Goal: Task Accomplishment & Management: Complete application form

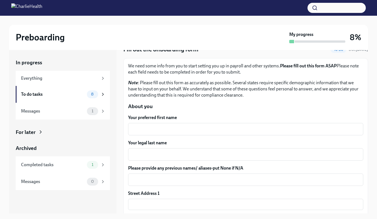
scroll to position [56, 0]
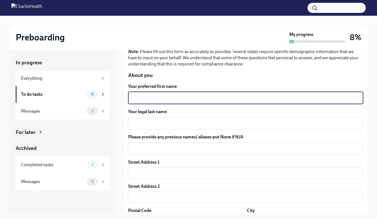
click at [175, 96] on textarea "Your preferred first name" at bounding box center [246, 98] width 229 height 7
type textarea "[PERSON_NAME]"
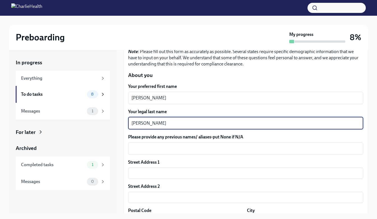
scroll to position [84, 0]
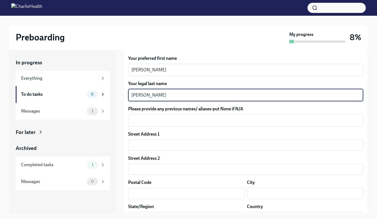
type textarea "[PERSON_NAME]"
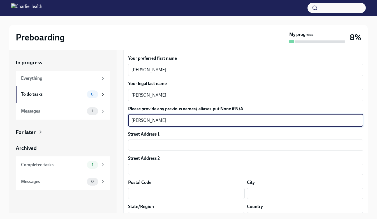
type textarea "[PERSON_NAME]"
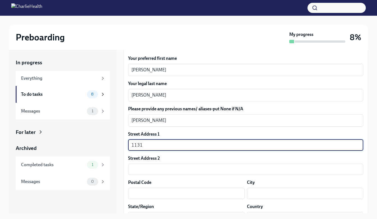
type input "[STREET_ADDRESS]"
type input "15425"
type input "[GEOGRAPHIC_DATA]"
type input "[US_STATE]"
type input "US"
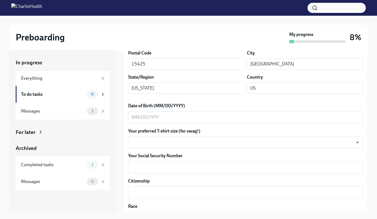
scroll to position [224, 0]
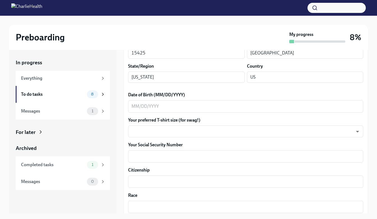
click at [155, 109] on textarea "Date of Birth (MM/DD/YYYY)" at bounding box center [246, 106] width 229 height 7
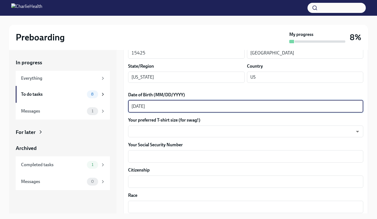
type textarea "[DATE]"
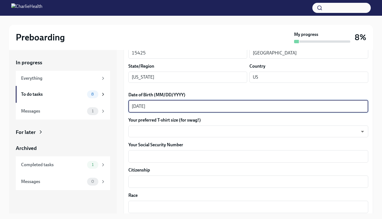
click at [211, 132] on body "Preboarding My progress 8% In progress Everything To do tasks 8 Messages 1 For …" at bounding box center [191, 114] width 382 height 229
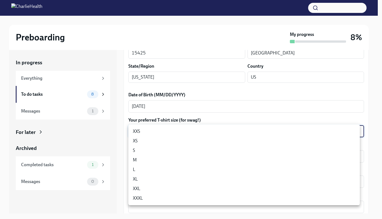
click at [144, 178] on li "XL" at bounding box center [243, 179] width 231 height 10
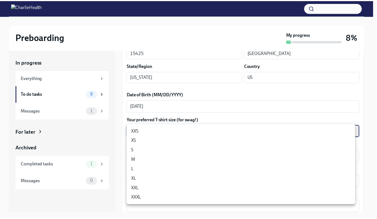
type input "tefiUEqpP"
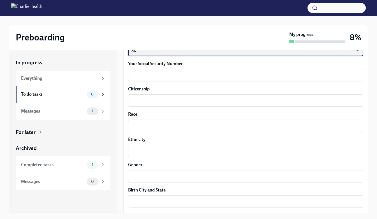
scroll to position [309, 0]
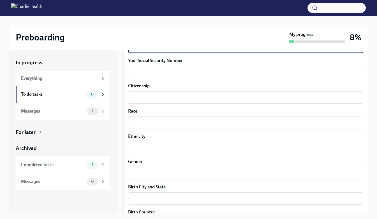
click at [162, 71] on textarea "Your Social Security Number" at bounding box center [246, 72] width 229 height 7
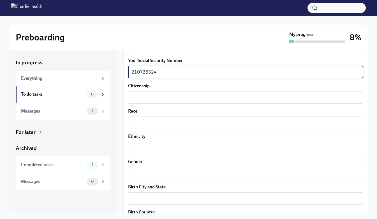
type textarea "210726324"
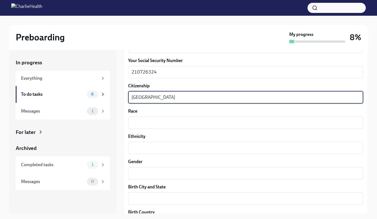
type textarea "[GEOGRAPHIC_DATA]"
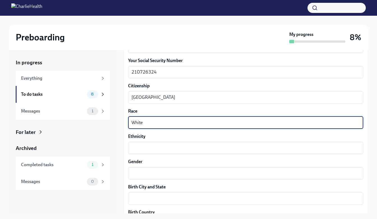
type textarea "White"
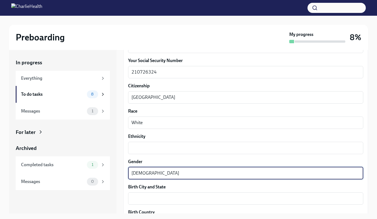
type textarea "[DEMOGRAPHIC_DATA]"
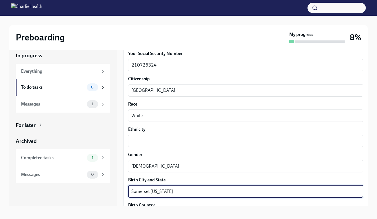
scroll to position [10, 0]
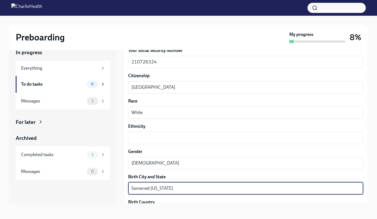
type textarea "Somerset [US_STATE]"
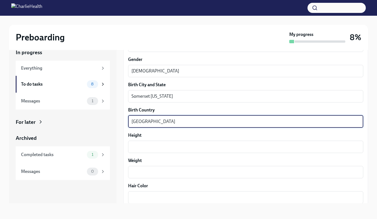
type textarea "[GEOGRAPHIC_DATA]"
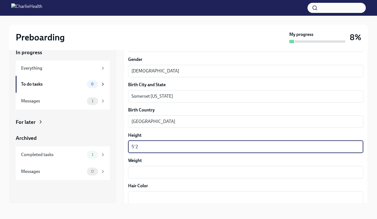
type textarea "5'2"
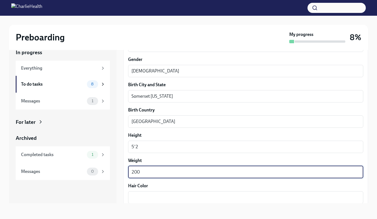
type textarea "200"
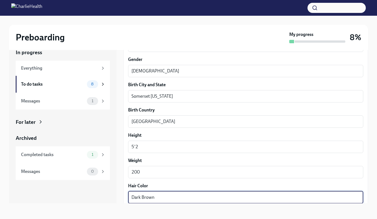
type textarea "Dark Brown"
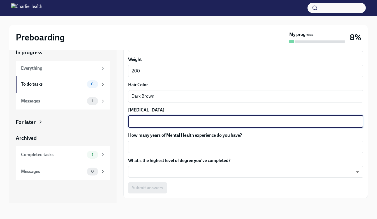
scroll to position [515, 0]
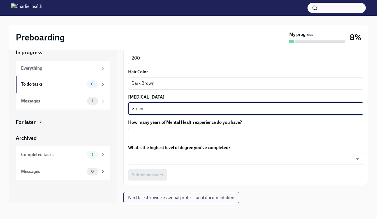
type textarea "Green"
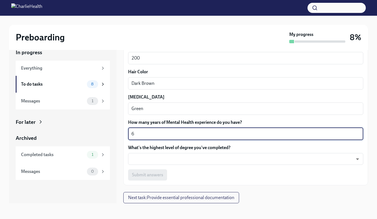
type textarea "6"
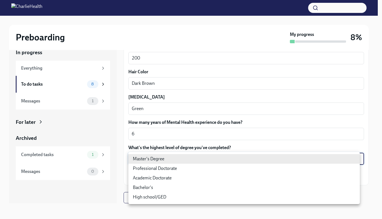
click at [235, 162] on body "Preboarding My progress 8% In progress Everything To do tasks 8 Messages 1 For …" at bounding box center [191, 104] width 382 height 229
click at [157, 157] on li "Master's Degree" at bounding box center [243, 159] width 231 height 10
type input "2vBr-ghkD"
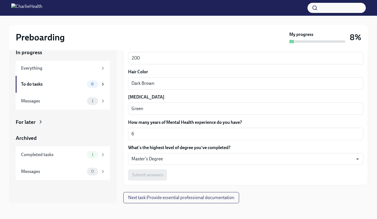
click at [196, 198] on span "Next task : Provide essential professional documentation" at bounding box center [181, 198] width 106 height 6
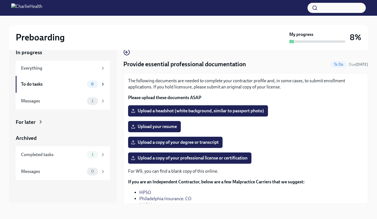
click at [218, 111] on span "Upload a headshot (white background, similar to passport photo)" at bounding box center [198, 111] width 132 height 6
click at [0, 0] on input "Upload a headshot (white background, similar to passport photo)" at bounding box center [0, 0] width 0 height 0
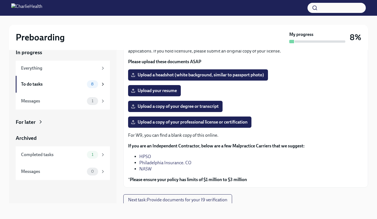
scroll to position [38, 0]
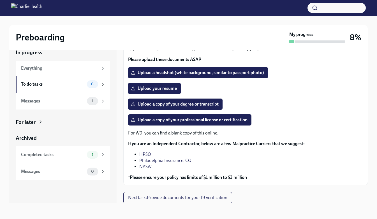
click at [177, 198] on span "Next task : Provide documents for your I9 verification" at bounding box center [177, 198] width 99 height 6
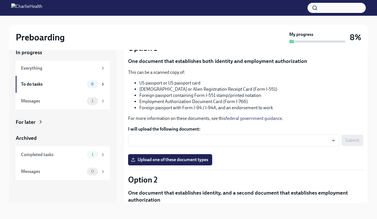
scroll to position [56, 0]
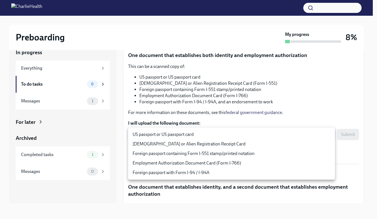
click at [167, 134] on body "Preboarding My progress 8% In progress Everything To do tasks 8 Messages 1 For …" at bounding box center [188, 104] width 377 height 229
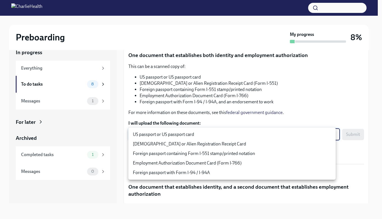
click at [237, 100] on div at bounding box center [191, 109] width 382 height 219
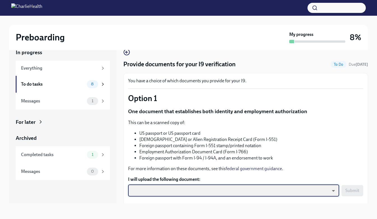
scroll to position [0, 0]
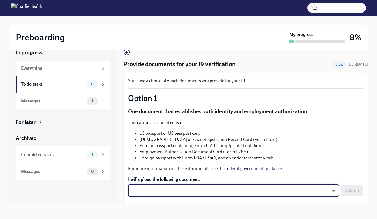
click at [52, 83] on div "To do tasks" at bounding box center [53, 84] width 64 height 6
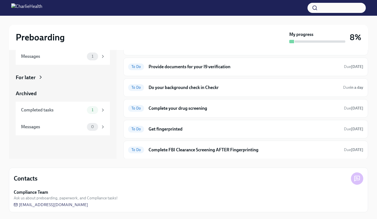
click at [212, 86] on h6 "Do your background check in Checkr" at bounding box center [244, 87] width 190 height 6
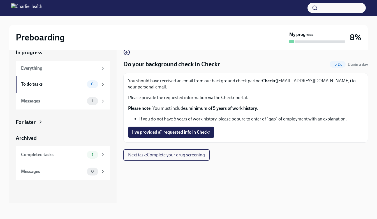
scroll to position [10, 0]
click at [201, 132] on span "I've provided all requested info in Checkr" at bounding box center [171, 132] width 78 height 6
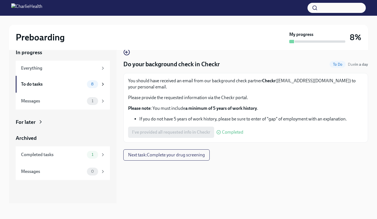
click at [38, 85] on div "To do tasks" at bounding box center [53, 84] width 64 height 6
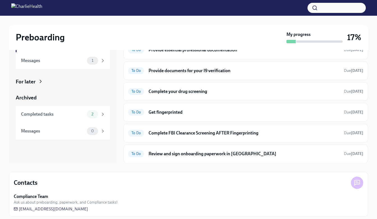
scroll to position [55, 0]
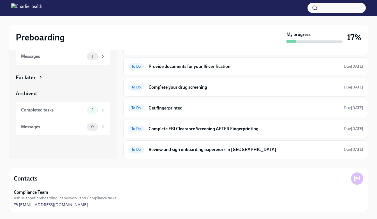
click at [170, 112] on div "To Do Get fingerprinted Due [DATE]" at bounding box center [245, 108] width 235 height 9
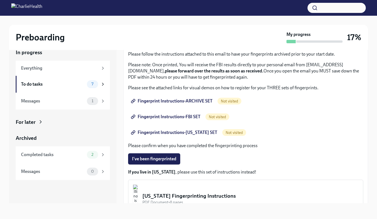
scroll to position [58, 0]
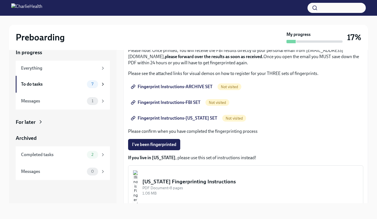
click at [191, 86] on span "Fingerprint Instructions-ARCHIVE SET" at bounding box center [172, 87] width 81 height 6
click at [178, 103] on span "Fingerprint Instructions-FBI SET" at bounding box center [166, 103] width 68 height 6
click at [174, 116] on span "Fingerprint Instructions-[US_STATE] SET" at bounding box center [174, 118] width 85 height 6
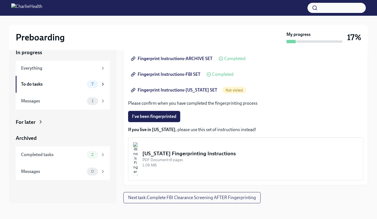
click at [52, 82] on div "To do tasks" at bounding box center [53, 84] width 64 height 6
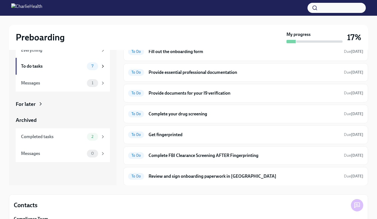
scroll to position [38, 0]
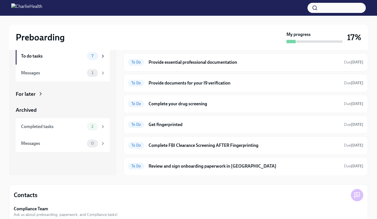
click at [180, 101] on h6 "Complete your drug screening" at bounding box center [244, 104] width 191 height 6
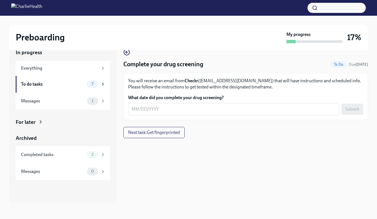
scroll to position [10, 0]
click at [53, 68] on div "Everything" at bounding box center [59, 68] width 77 height 6
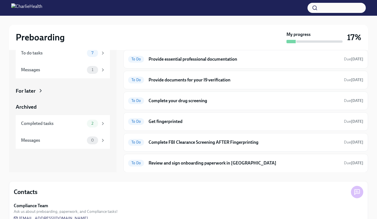
scroll to position [55, 0]
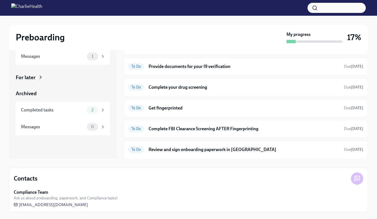
click at [211, 152] on h6 "Review and sign onboarding paperwork in [GEOGRAPHIC_DATA]" at bounding box center [244, 149] width 191 height 6
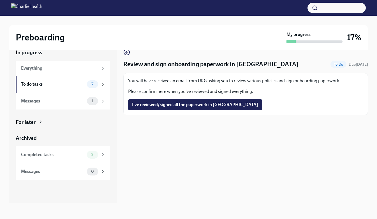
click at [185, 108] on button "I've reviewed/signed all the paperwork in [GEOGRAPHIC_DATA]" at bounding box center [195, 104] width 134 height 11
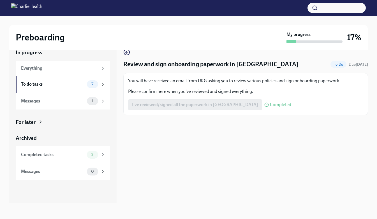
click at [66, 85] on div "To do tasks" at bounding box center [53, 84] width 64 height 6
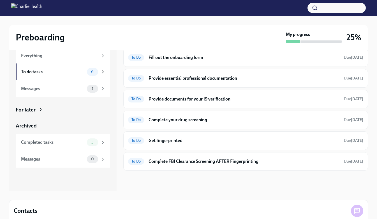
scroll to position [28, 0]
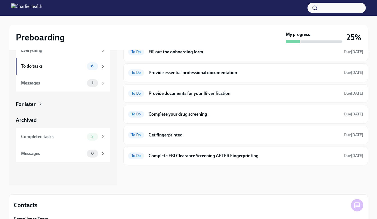
click at [221, 155] on h6 "Complete FBI Clearance Screening AFTER Fingerprinting" at bounding box center [244, 156] width 191 height 6
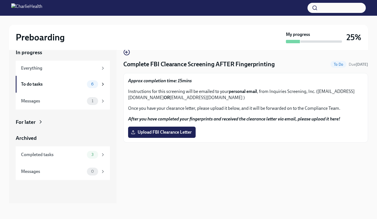
scroll to position [10, 0]
click at [181, 128] on label "Upload FBI Clearance Letter" at bounding box center [162, 132] width 68 height 11
click at [0, 0] on input "Upload FBI Clearance Letter" at bounding box center [0, 0] width 0 height 0
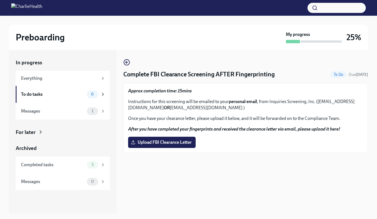
click at [49, 93] on div "To do tasks" at bounding box center [53, 94] width 64 height 6
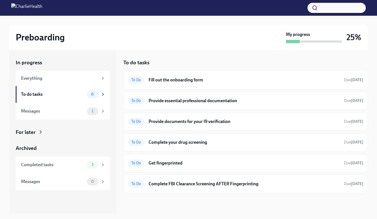
click at [182, 121] on h6 "Provide documents for your I9 verification" at bounding box center [244, 121] width 191 height 6
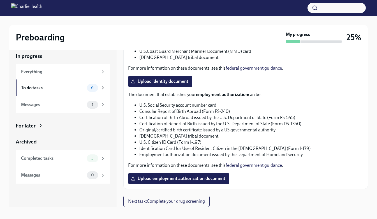
scroll to position [10, 0]
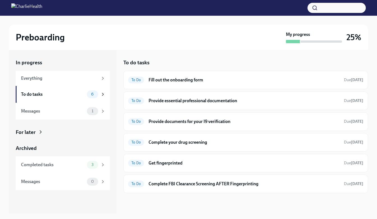
click at [212, 101] on h6 "Provide essential professional documentation" at bounding box center [244, 101] width 191 height 6
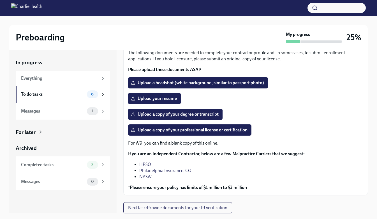
scroll to position [10, 0]
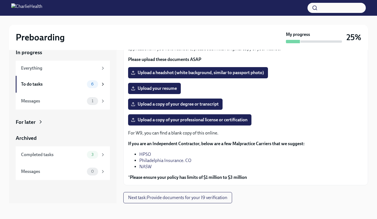
click at [69, 72] on div "Everything" at bounding box center [63, 68] width 94 height 15
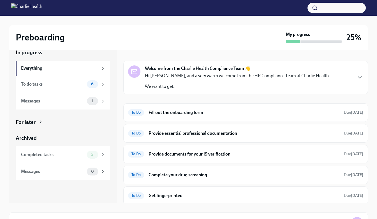
click at [91, 86] on div "6" at bounding box center [92, 84] width 11 height 8
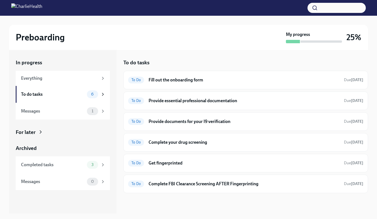
click at [176, 166] on h6 "Get fingerprinted" at bounding box center [244, 163] width 191 height 6
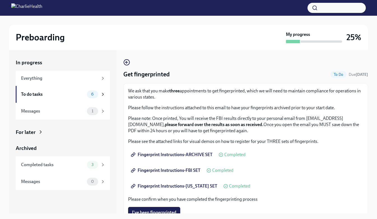
scroll to position [56, 0]
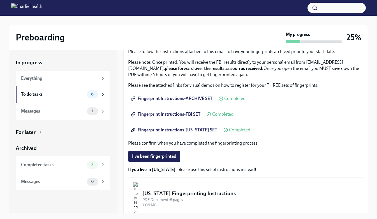
click at [196, 100] on span "Fingerprint Instructions-ARCHIVE SET" at bounding box center [172, 99] width 81 height 6
